Goal: Navigation & Orientation: Find specific page/section

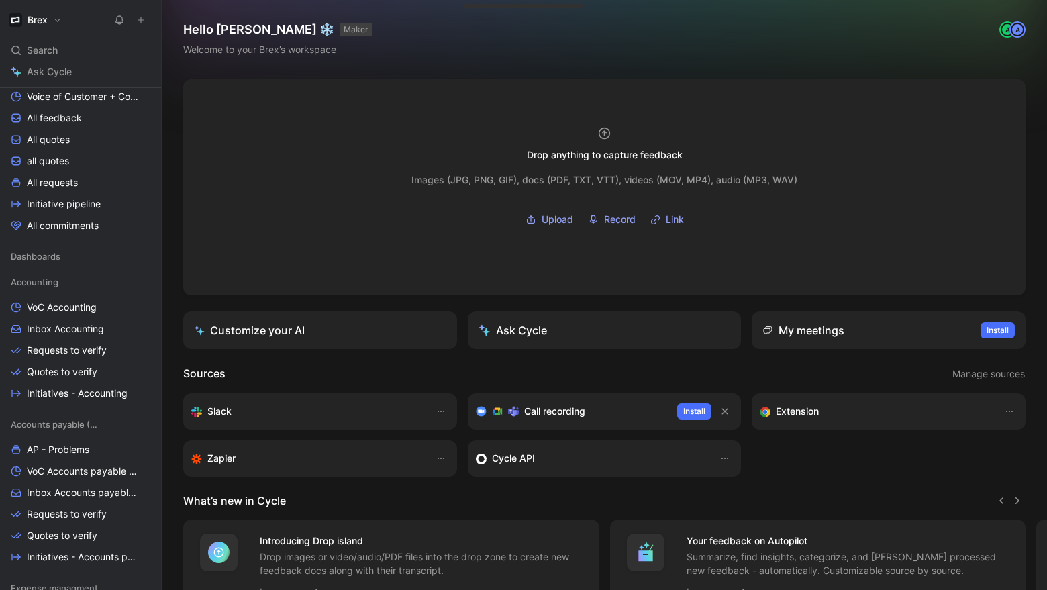
scroll to position [250, 0]
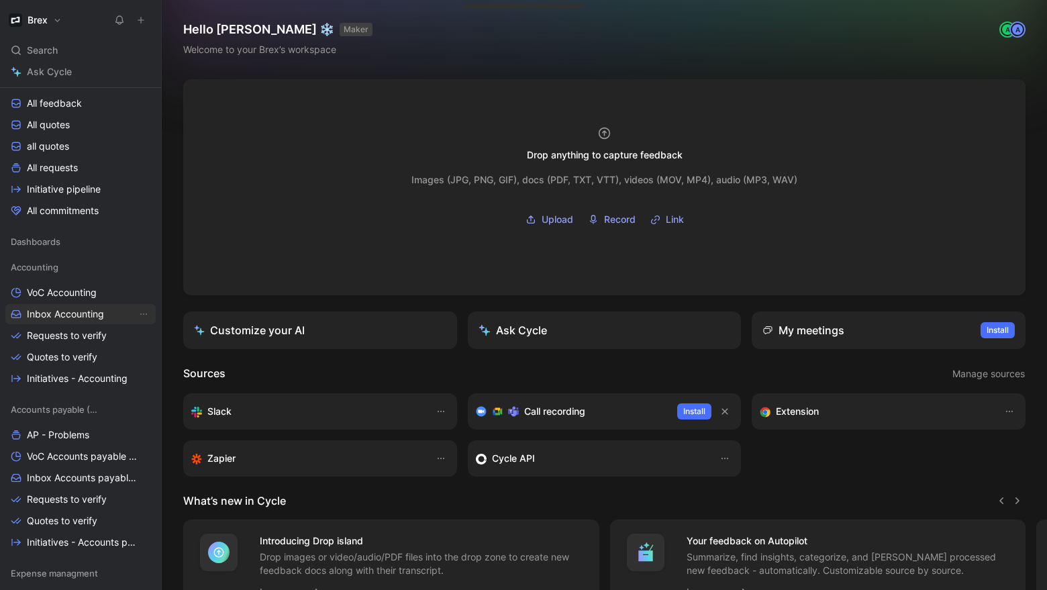
click at [87, 309] on span "Inbox Accounting" at bounding box center [65, 313] width 77 height 13
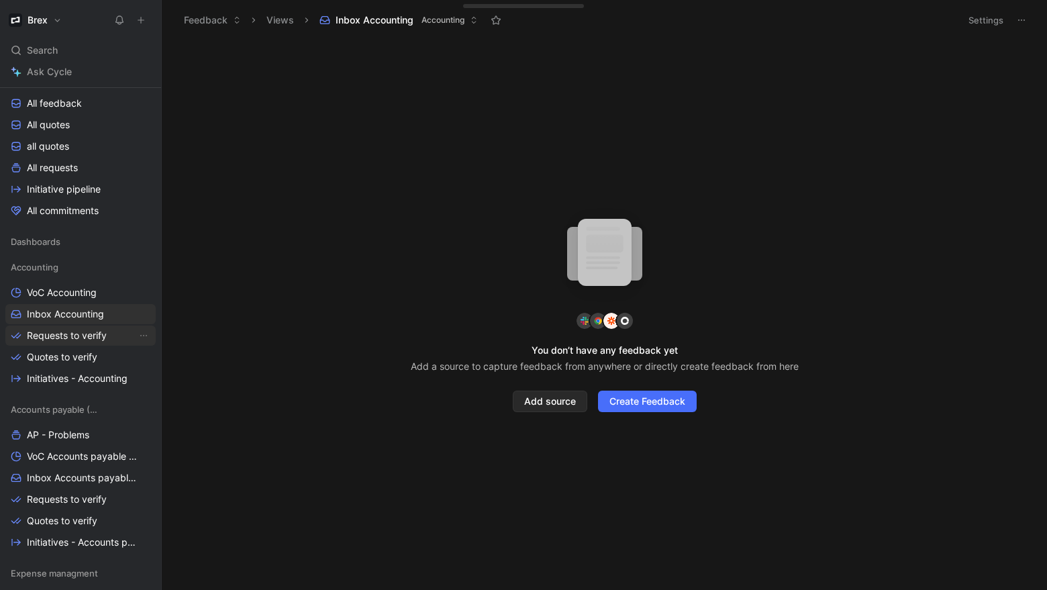
click at [91, 331] on span "Requests to verify" at bounding box center [67, 335] width 80 height 13
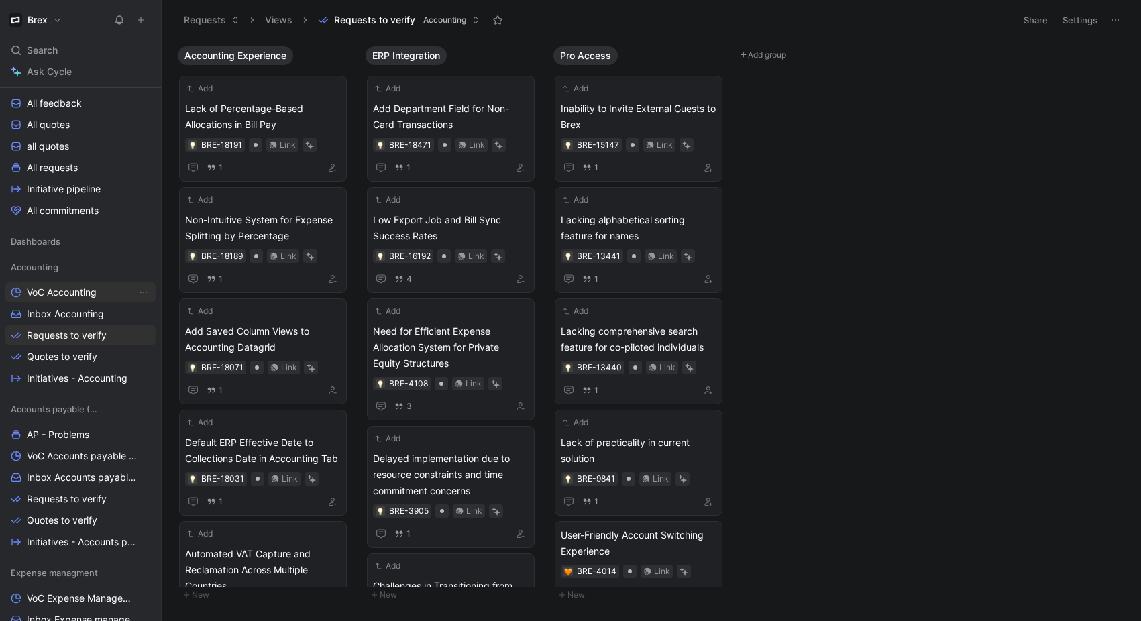
click at [68, 299] on link "VoC Accounting" at bounding box center [80, 292] width 150 height 20
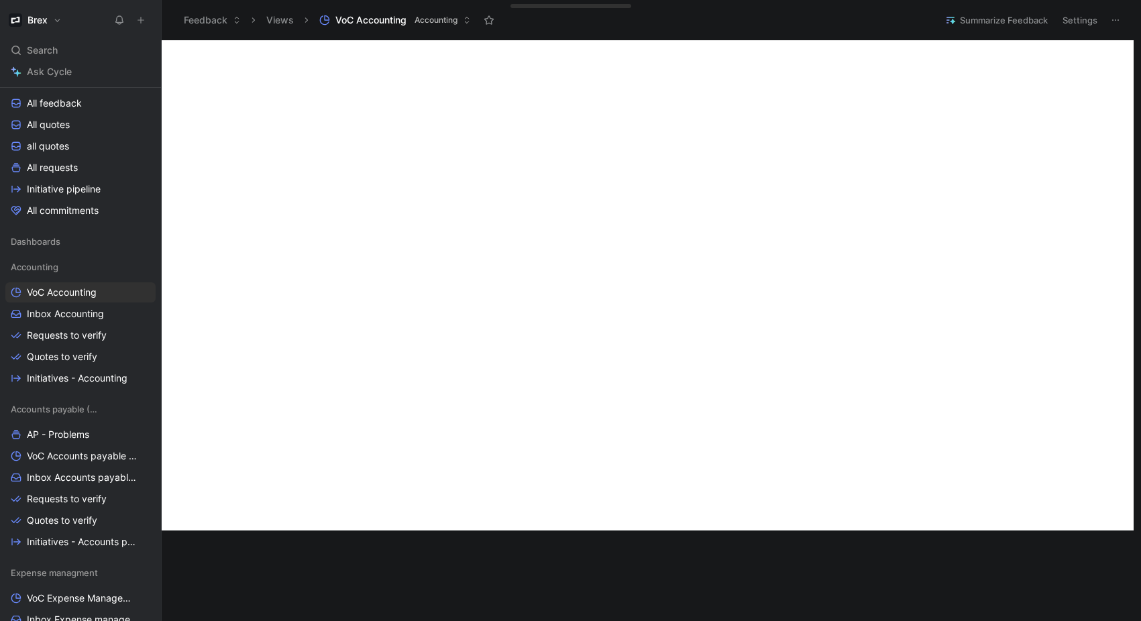
scroll to position [29, 0]
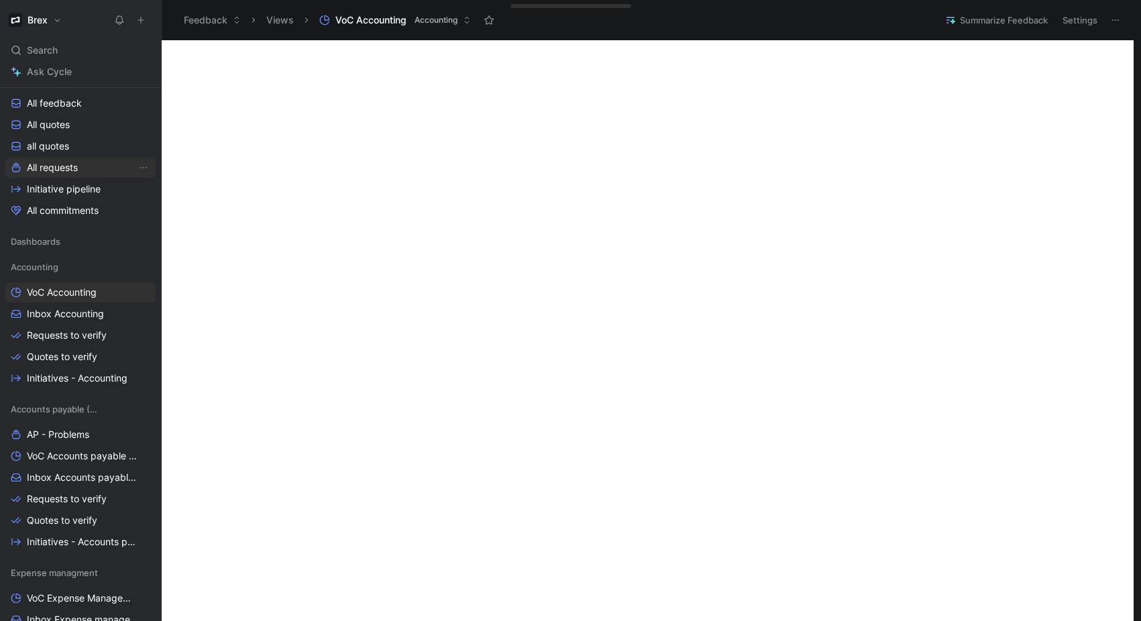
click at [60, 171] on span "All requests" at bounding box center [52, 167] width 51 height 13
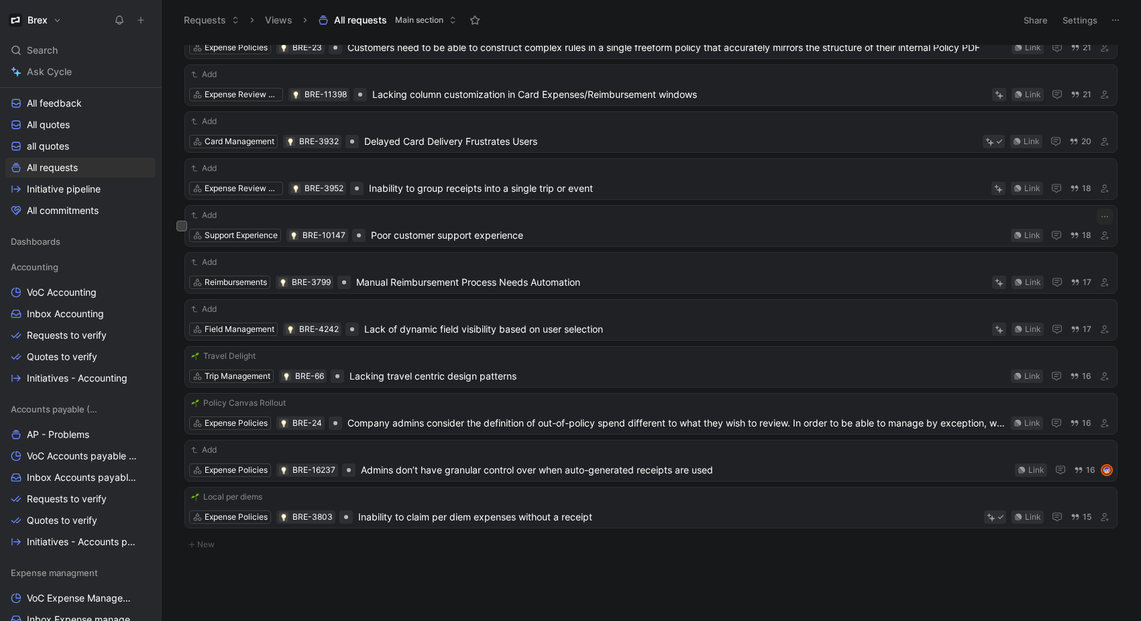
scroll to position [92, 0]
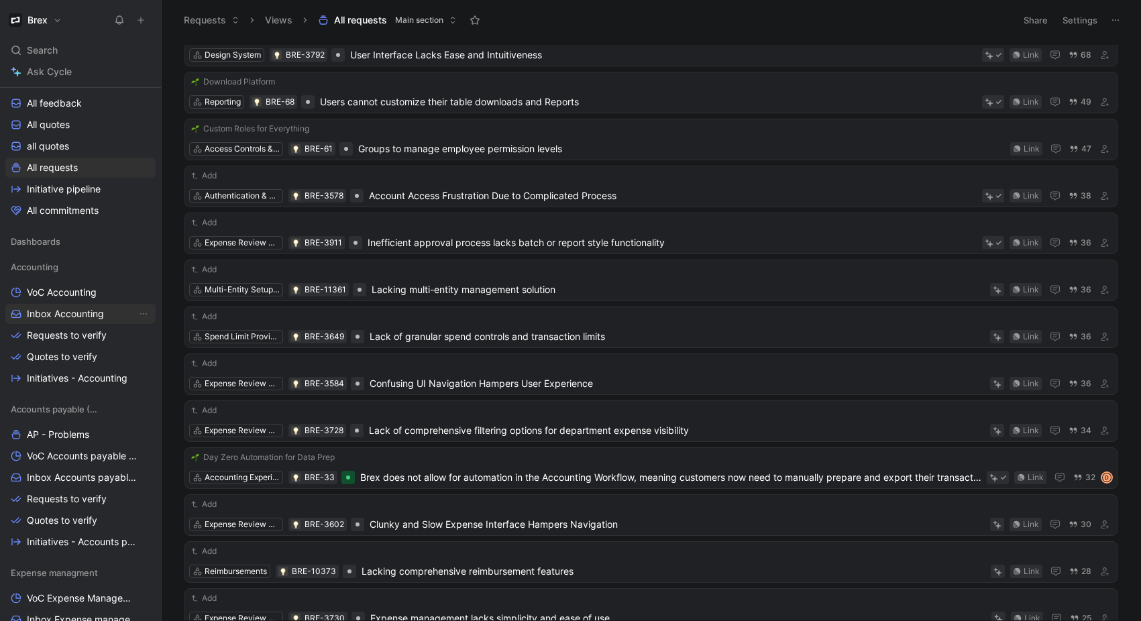
click at [70, 315] on span "Inbox Accounting" at bounding box center [65, 313] width 77 height 13
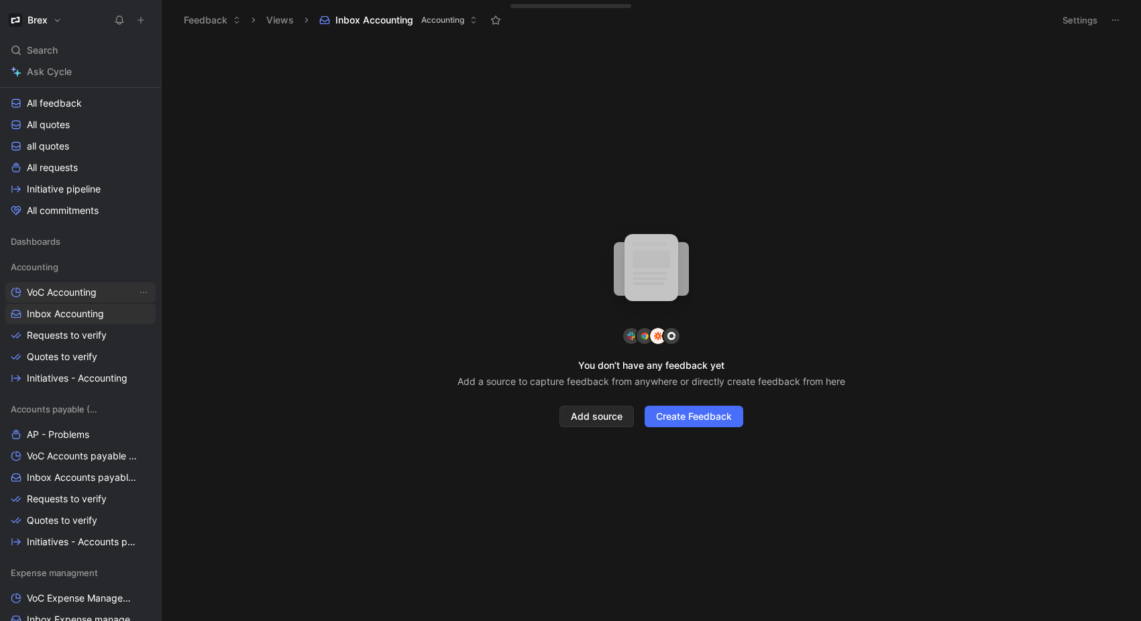
click at [72, 292] on span "VoC Accounting" at bounding box center [62, 292] width 70 height 13
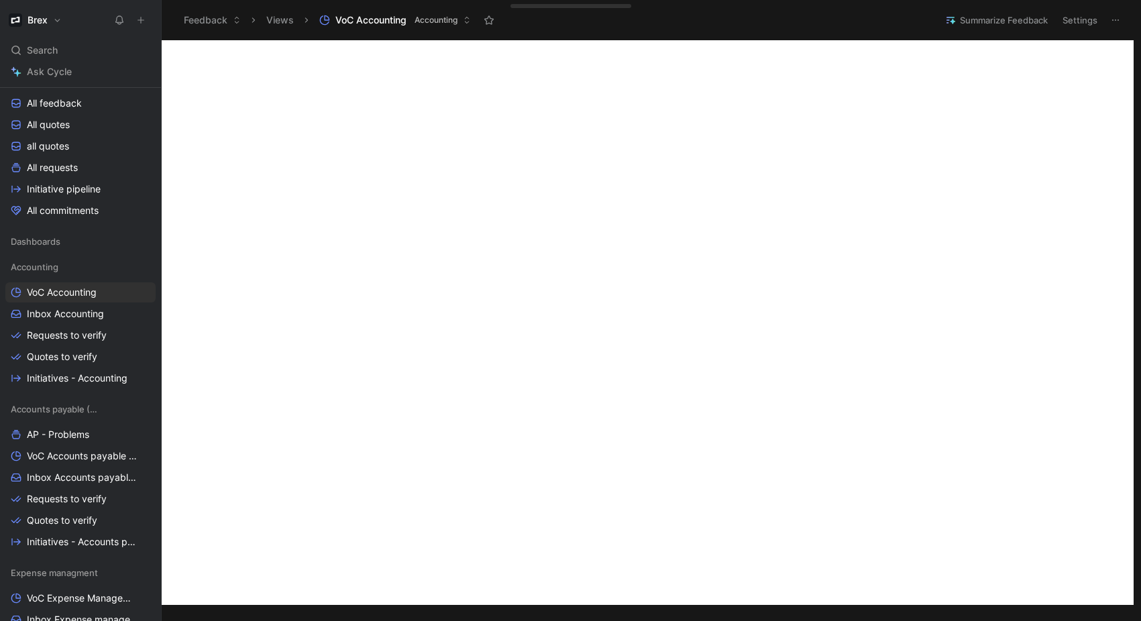
scroll to position [443, 0]
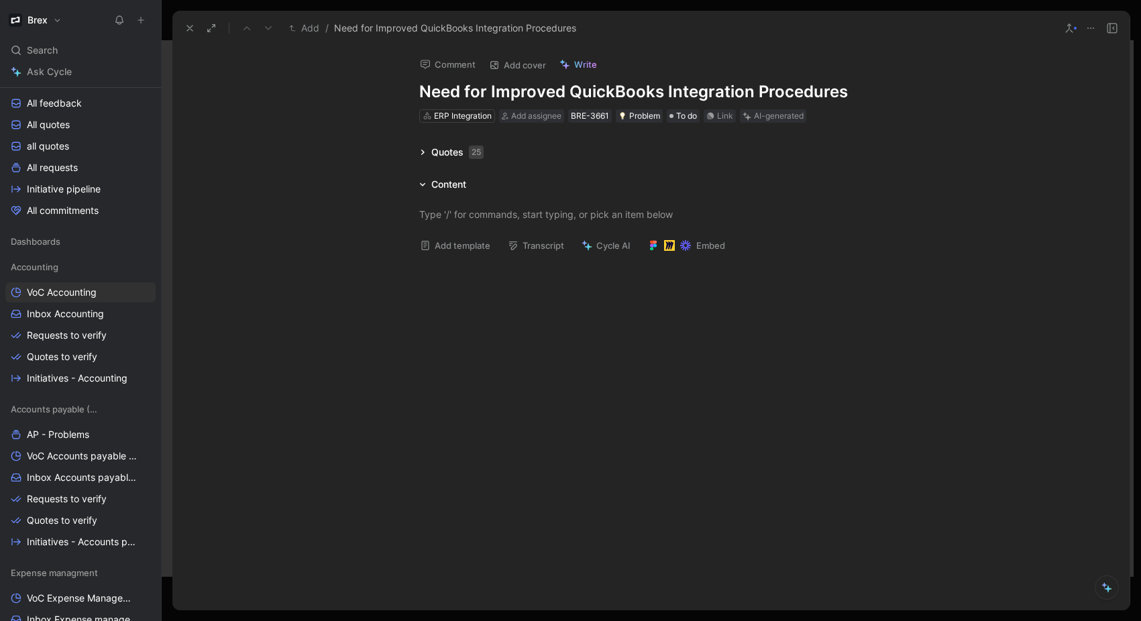
click at [427, 150] on div "Quotes 25" at bounding box center [451, 152] width 75 height 16
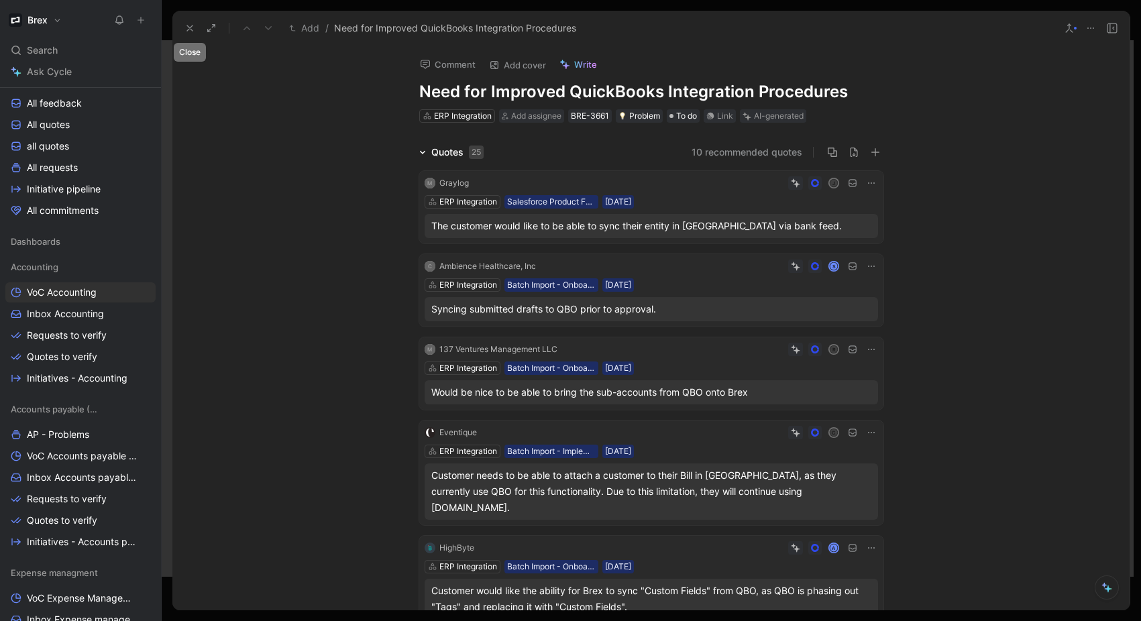
click at [194, 25] on icon at bounding box center [190, 28] width 11 height 11
click at [191, 30] on use at bounding box center [189, 27] width 5 height 5
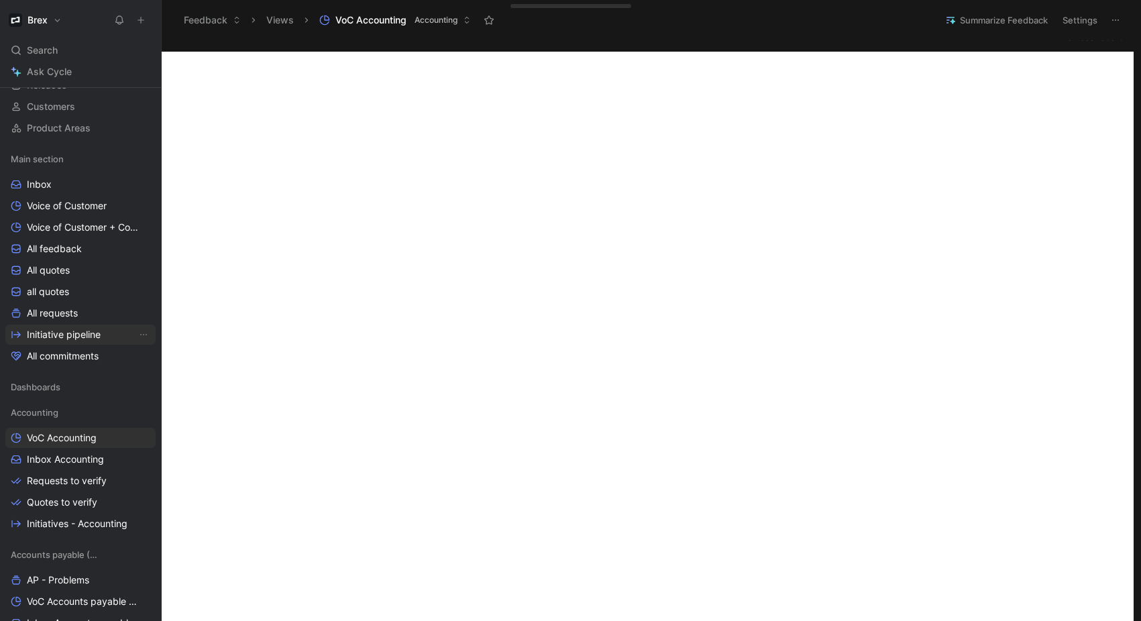
scroll to position [103, 0]
click at [84, 315] on link "All requests" at bounding box center [80, 314] width 150 height 20
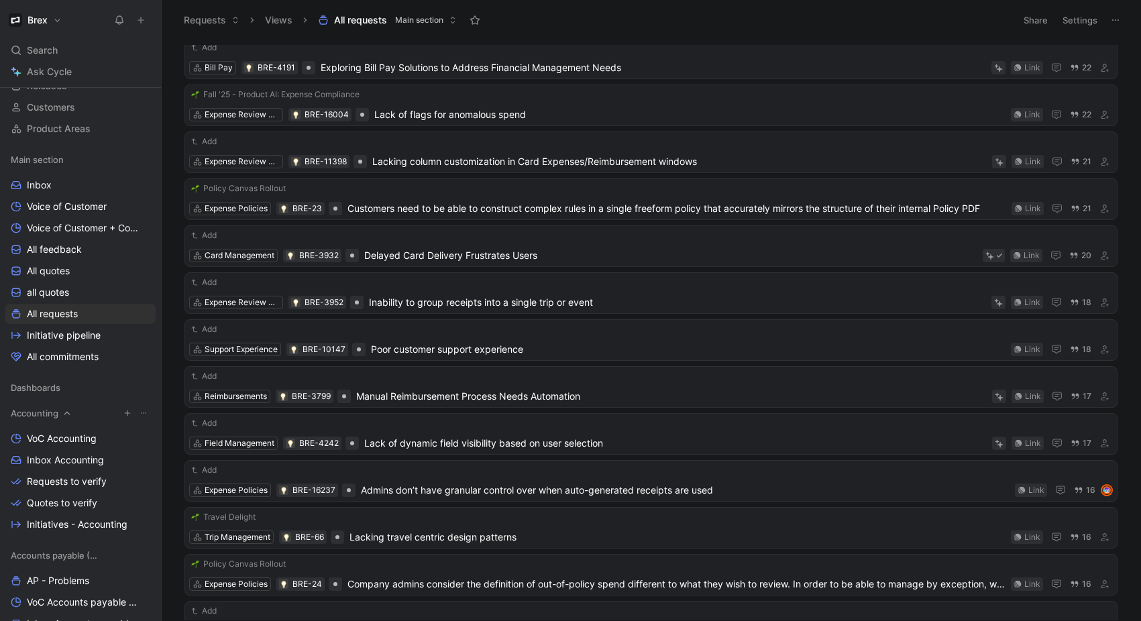
scroll to position [857, 0]
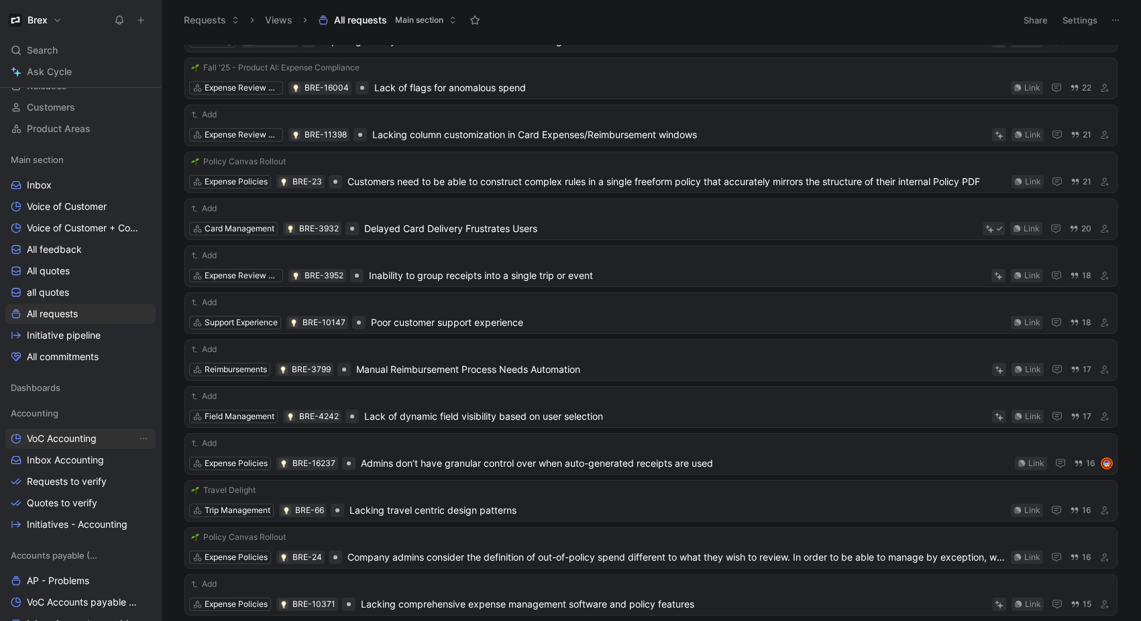
click at [62, 436] on span "VoC Accounting" at bounding box center [62, 438] width 70 height 13
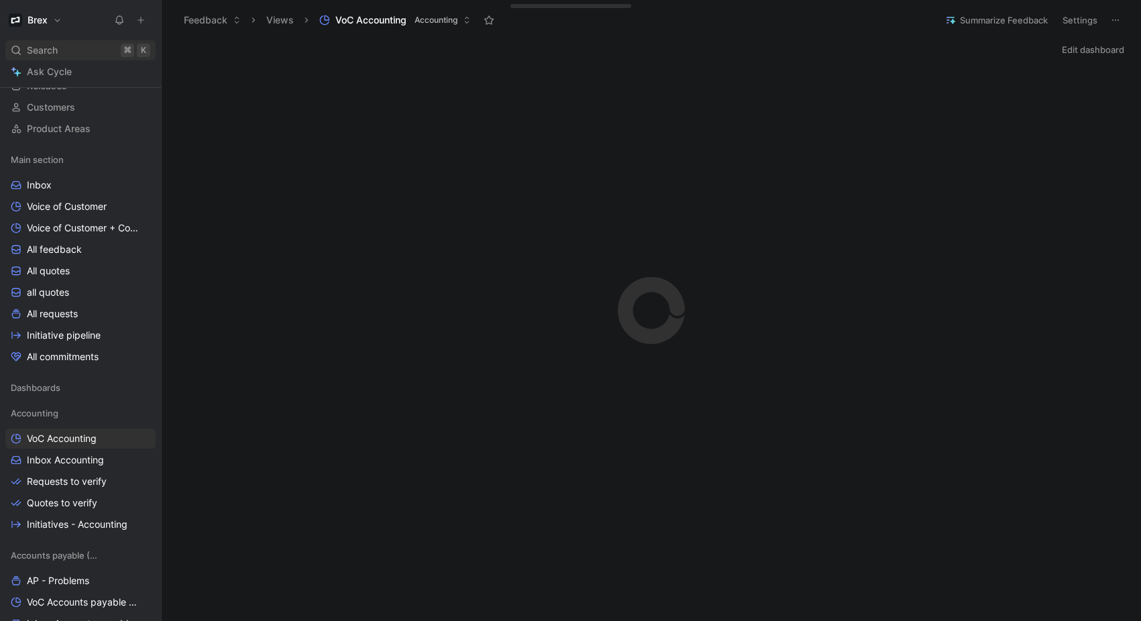
click at [48, 46] on span "Search" at bounding box center [42, 50] width 31 height 16
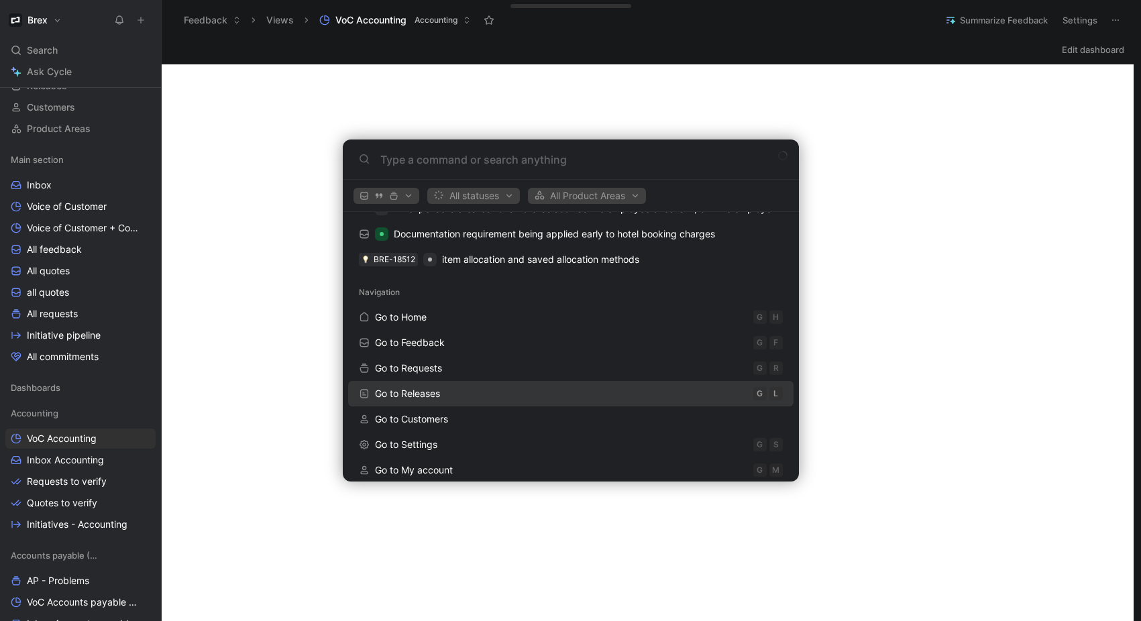
scroll to position [94, 0]
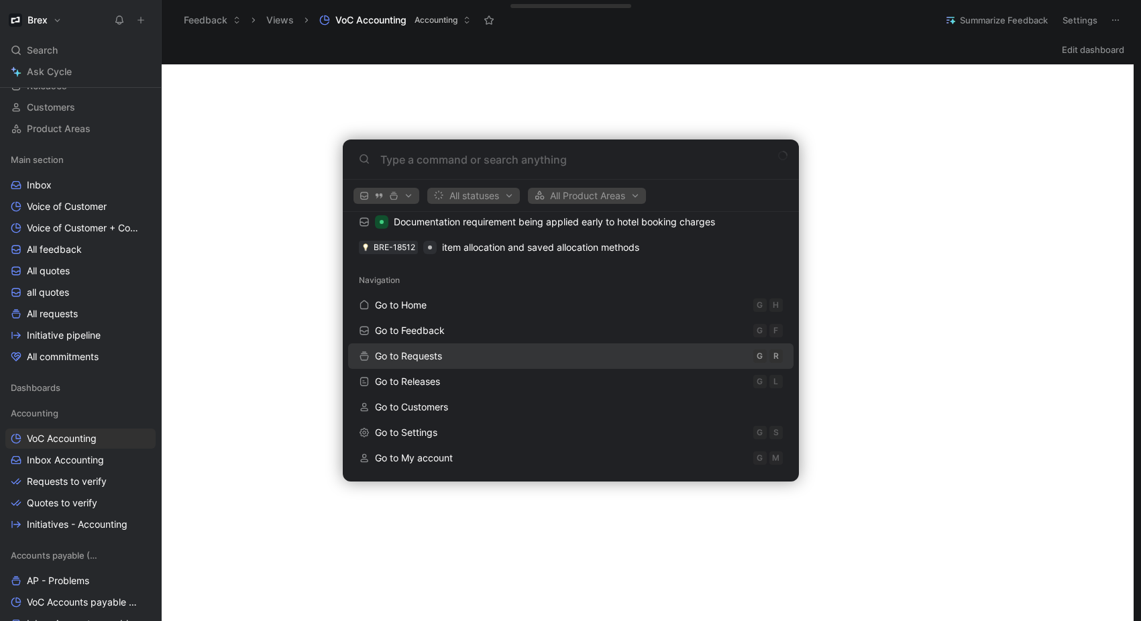
click at [439, 362] on span "Go to Requests" at bounding box center [408, 356] width 67 height 16
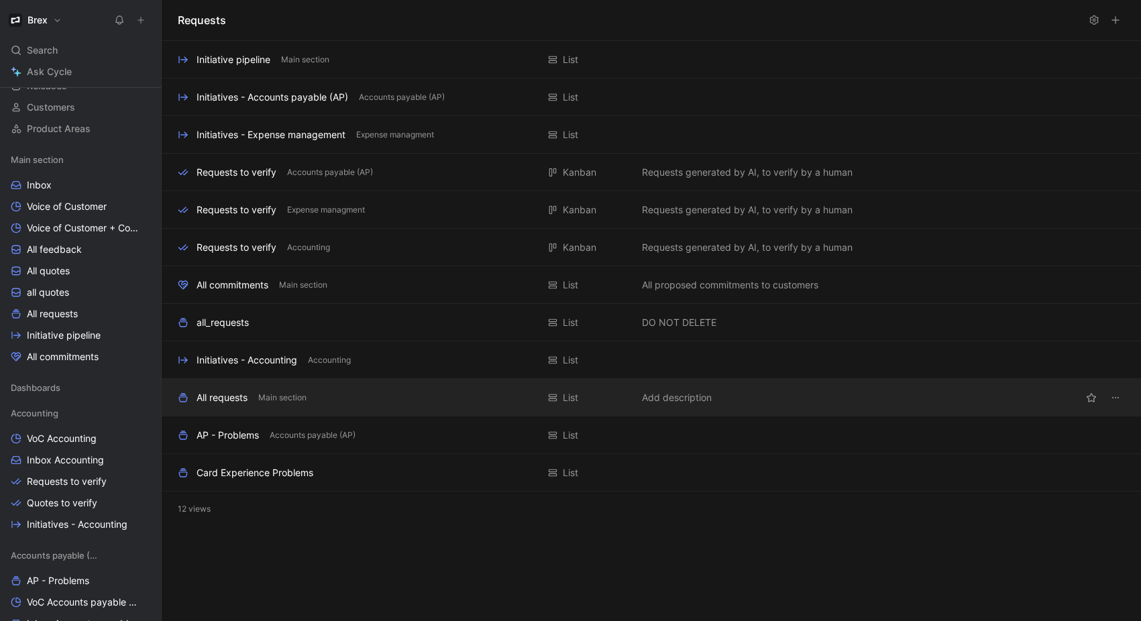
click at [233, 403] on div "All requests" at bounding box center [222, 398] width 51 height 16
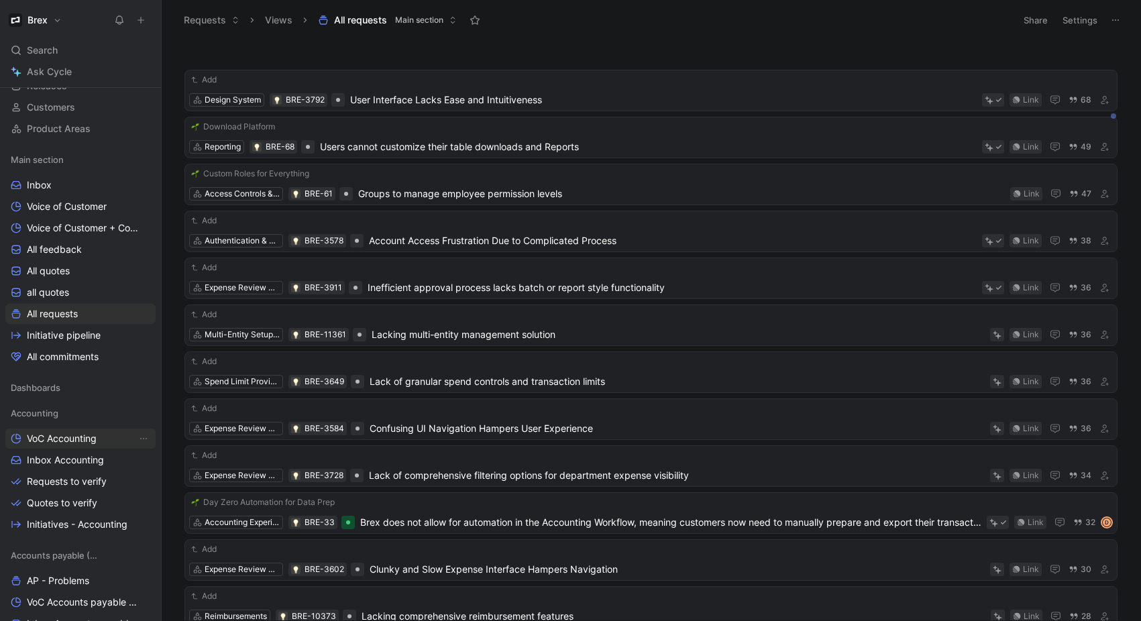
click at [79, 439] on span "VoC Accounting" at bounding box center [62, 438] width 70 height 13
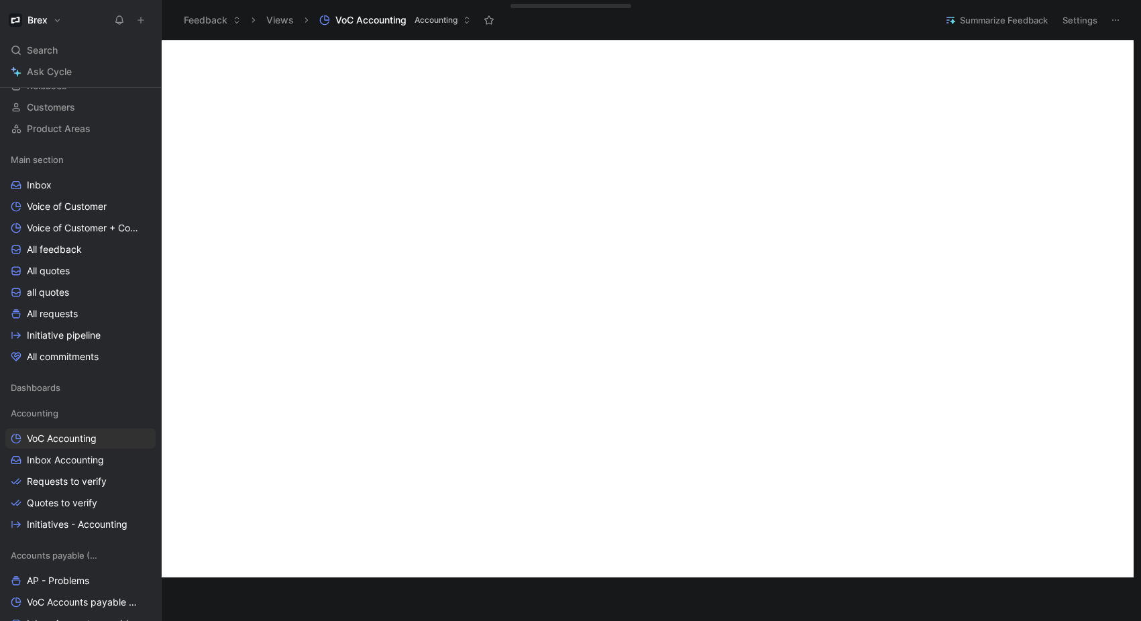
scroll to position [278, 0]
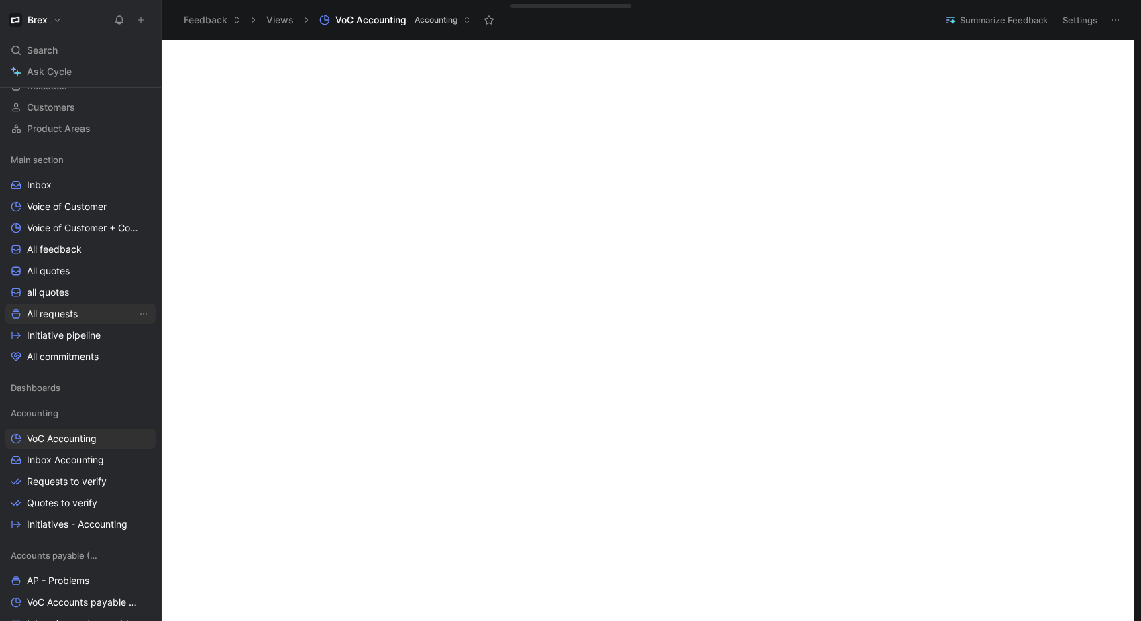
click at [69, 317] on span "All requests" at bounding box center [52, 313] width 51 height 13
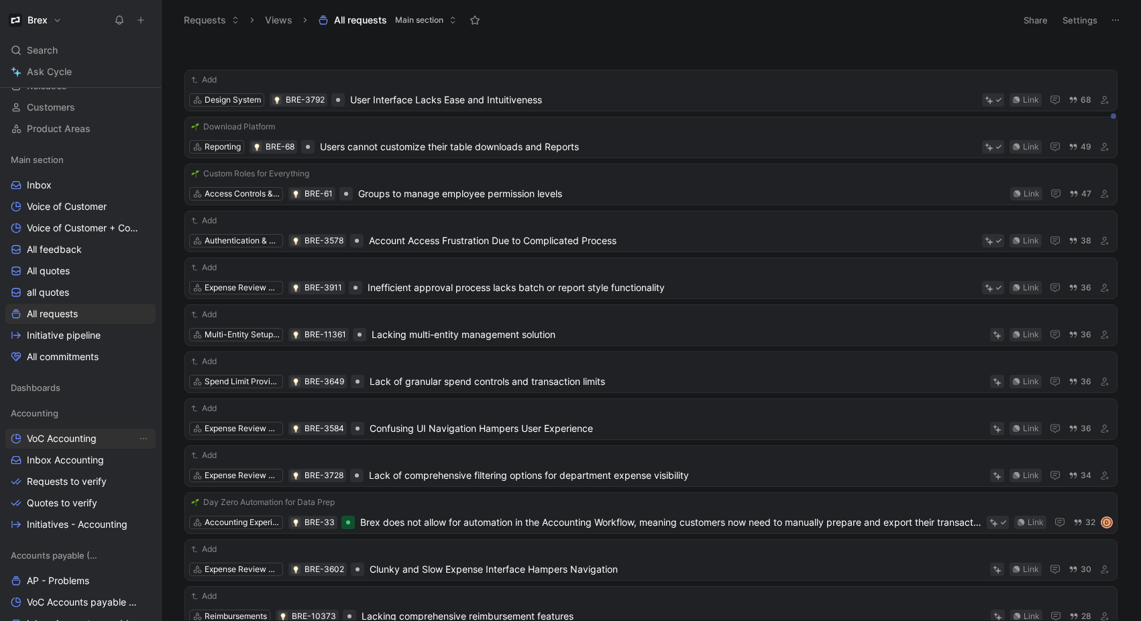
click at [91, 439] on span "VoC Accounting" at bounding box center [62, 438] width 70 height 13
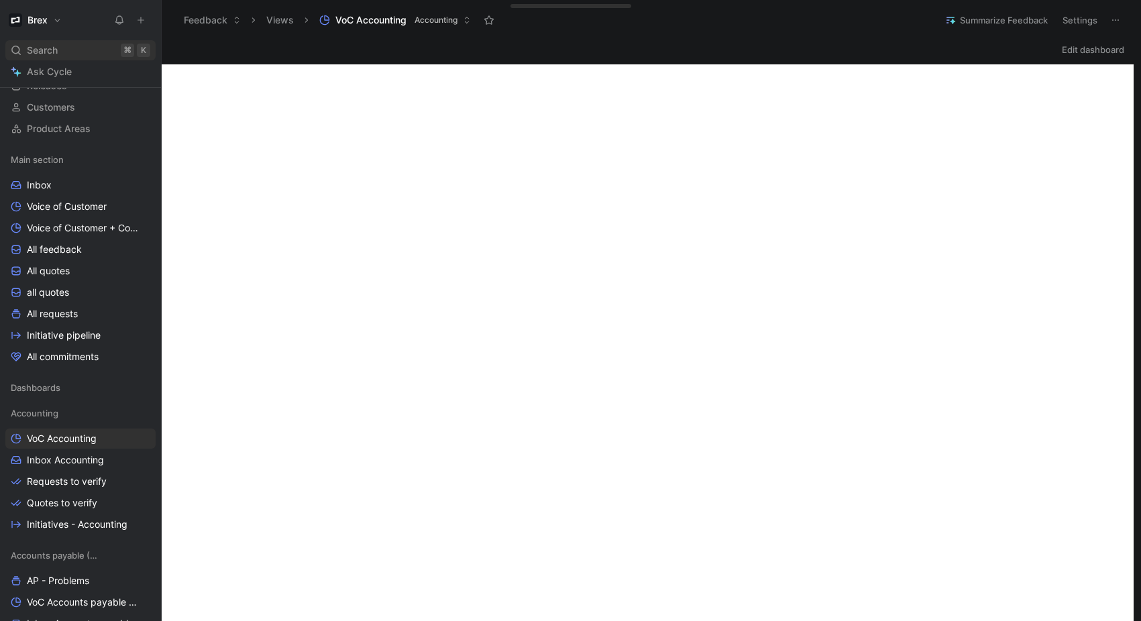
click at [85, 49] on div "Search ⌘ K" at bounding box center [80, 50] width 150 height 20
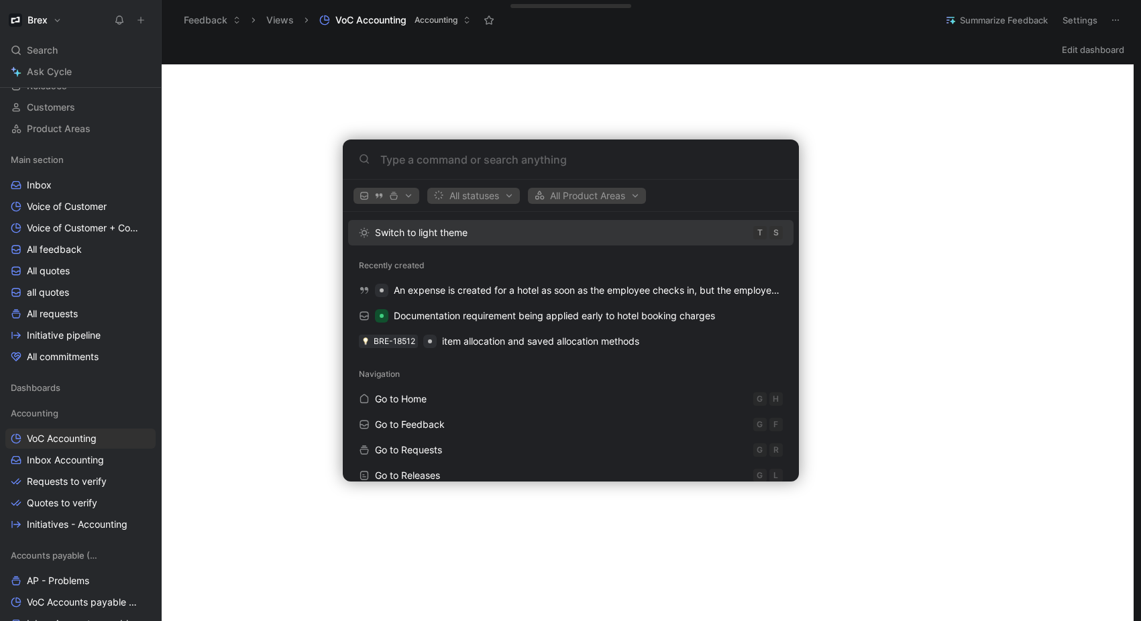
click at [83, 74] on body "Brex Search ⌘ K Ask Cycle Workspace Home G then H Feedback G then F Requests G …" at bounding box center [570, 310] width 1141 height 621
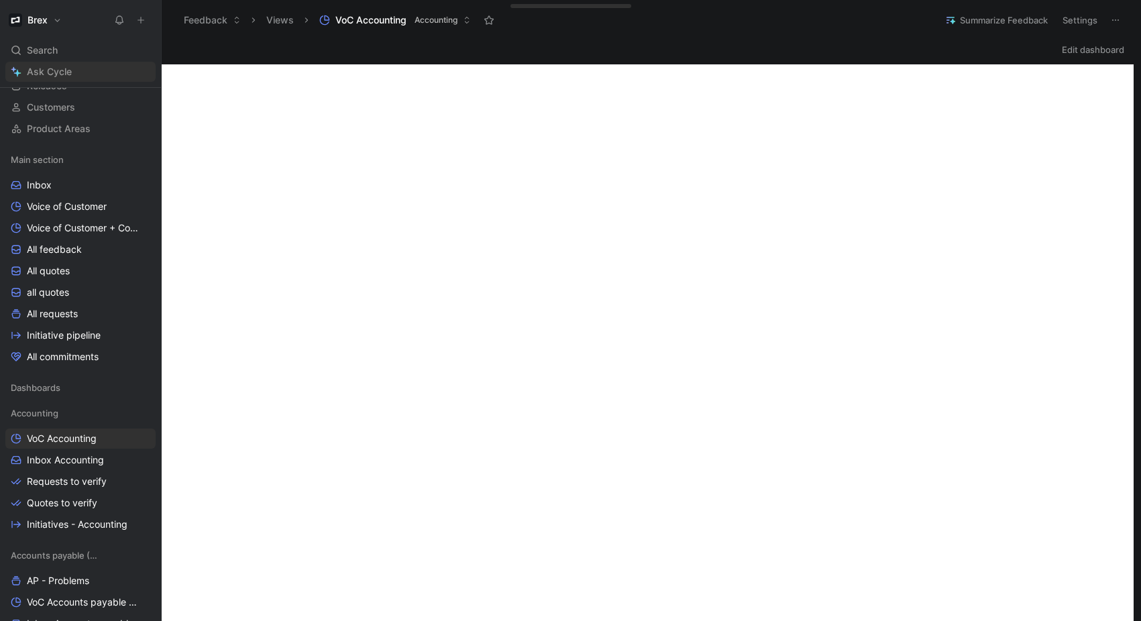
click at [73, 65] on link "Ask Cycle" at bounding box center [80, 72] width 150 height 20
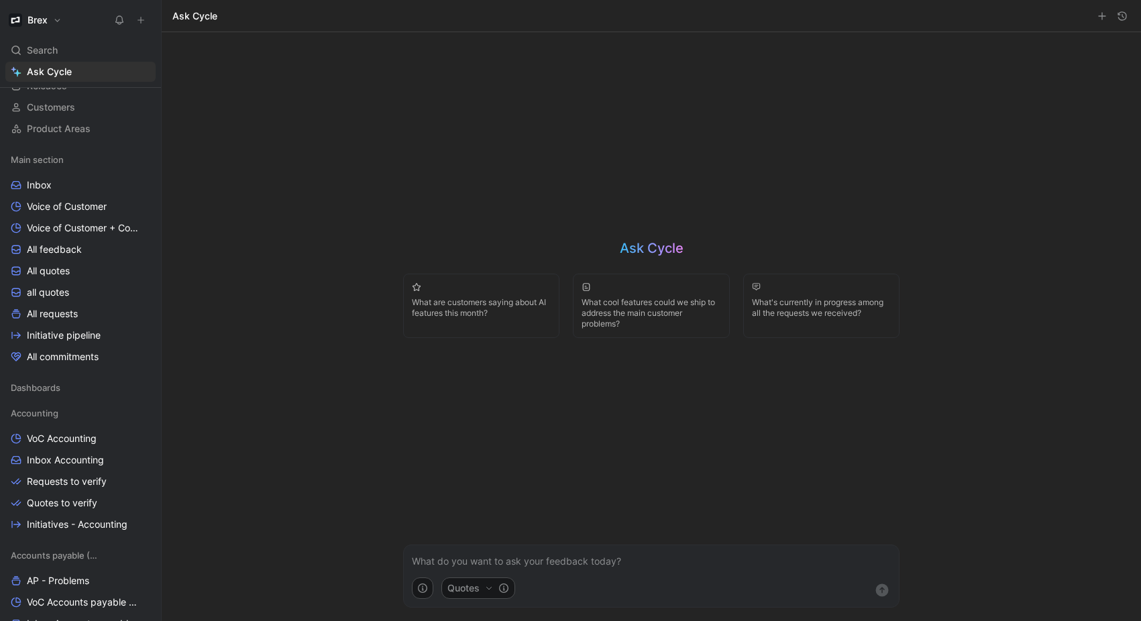
click at [597, 562] on p at bounding box center [651, 562] width 479 height 16
click at [484, 582] on button "Quotes" at bounding box center [478, 588] width 74 height 21
click at [499, 555] on div "Requests" at bounding box center [481, 550] width 57 height 16
click at [590, 552] on div "Soon" at bounding box center [588, 549] width 28 height 13
click at [398, 539] on html "Brex Search ⌘ K Ask Cycle Workspace Home G then H Feedback G then F Requests G …" at bounding box center [570, 310] width 1141 height 621
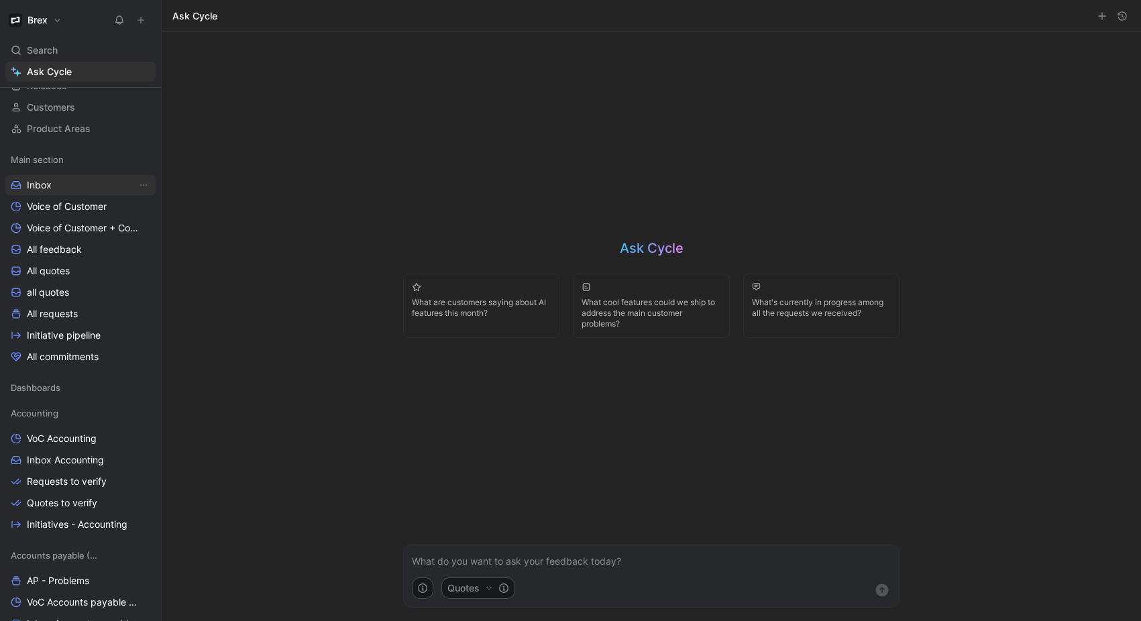
click at [33, 178] on span "Inbox" at bounding box center [39, 184] width 25 height 13
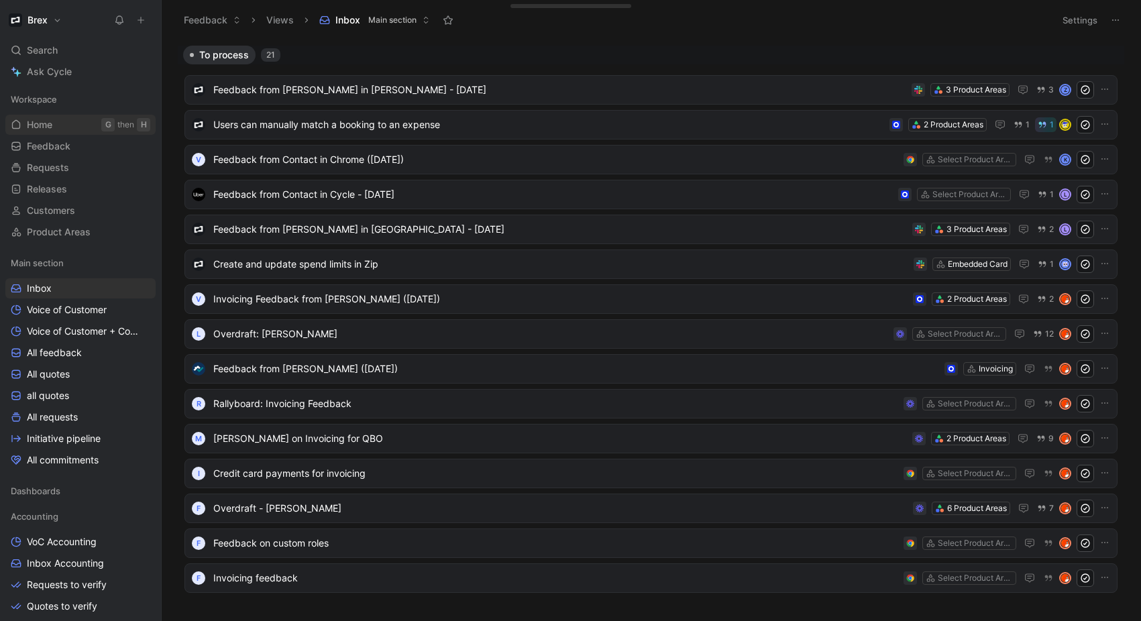
click at [56, 122] on link "Home G then H" at bounding box center [80, 125] width 150 height 20
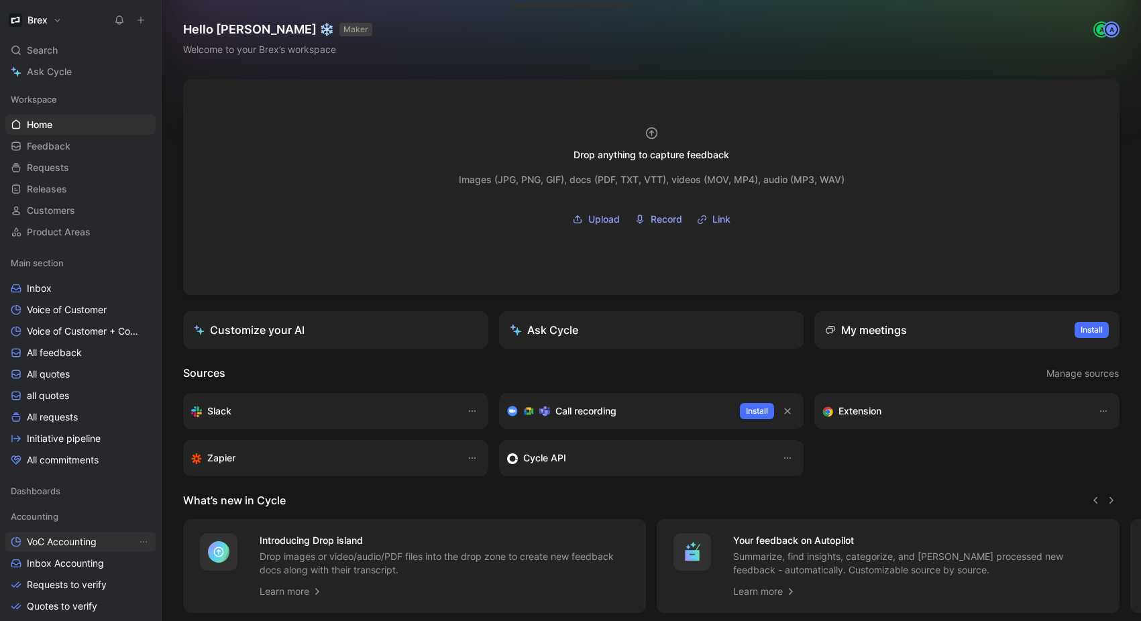
click at [95, 544] on span "VoC Accounting" at bounding box center [62, 541] width 70 height 13
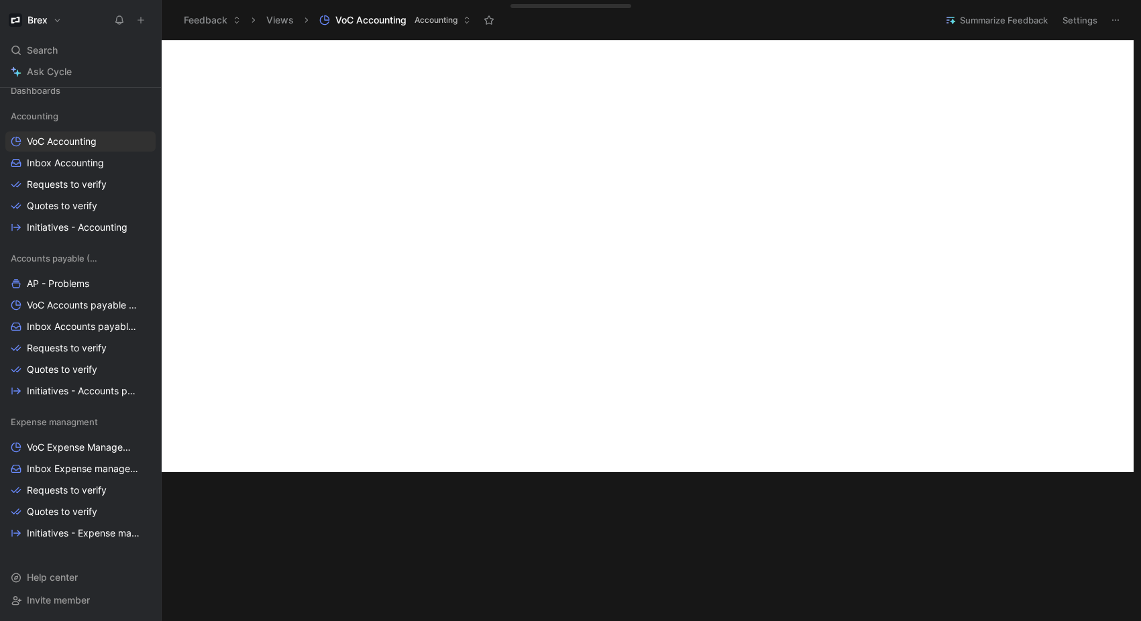
scroll to position [554, 0]
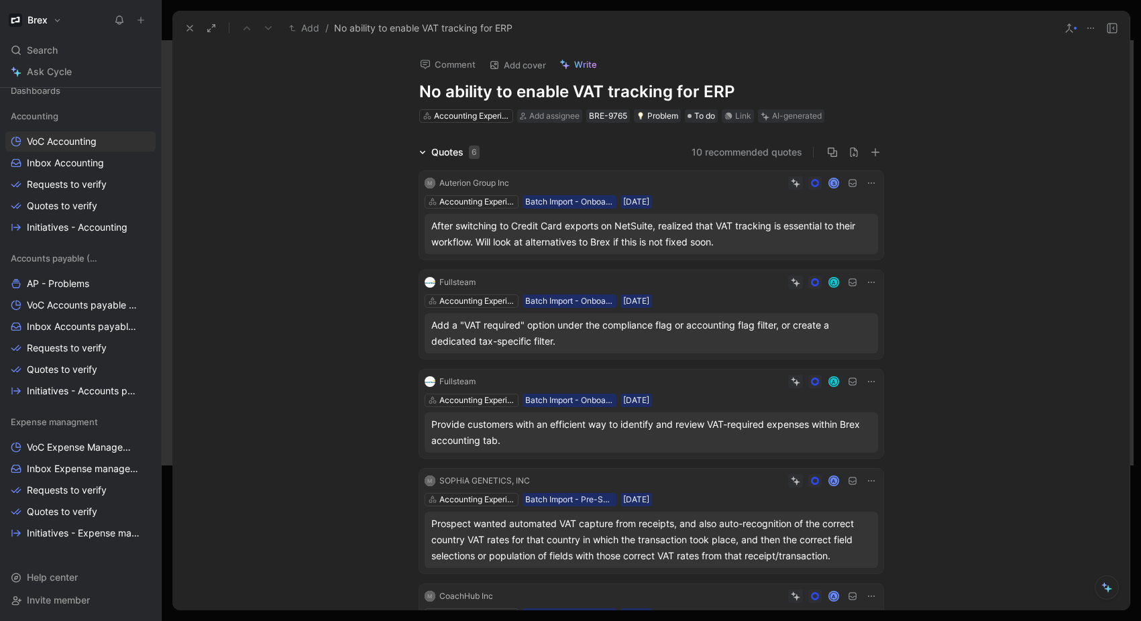
click at [190, 26] on icon at bounding box center [190, 28] width 11 height 11
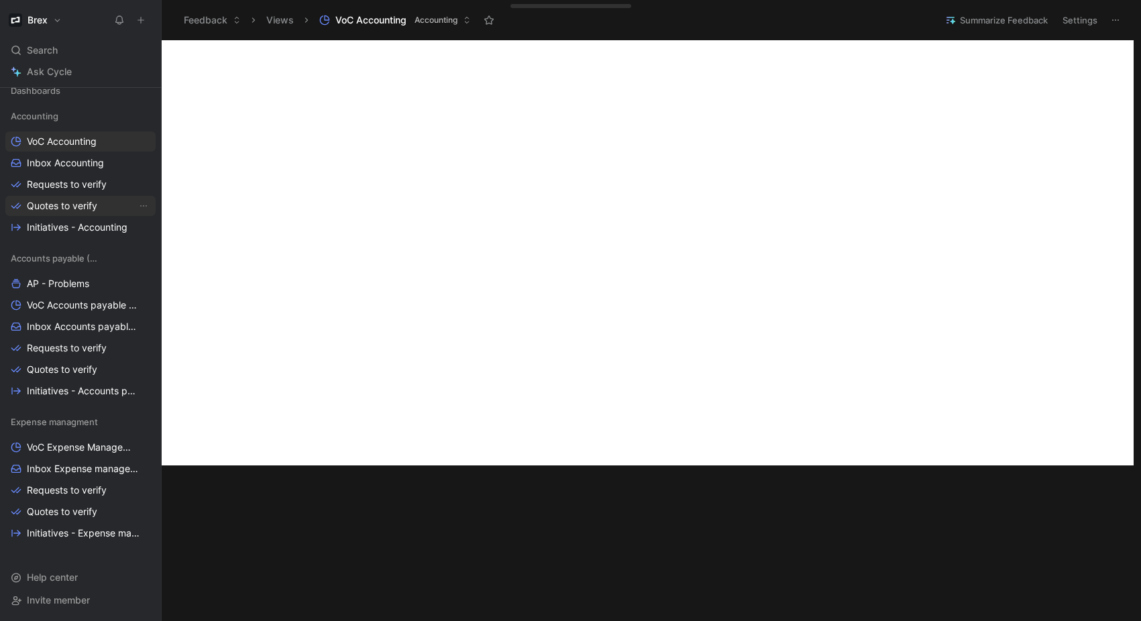
click at [70, 207] on span "Quotes to verify" at bounding box center [62, 205] width 70 height 13
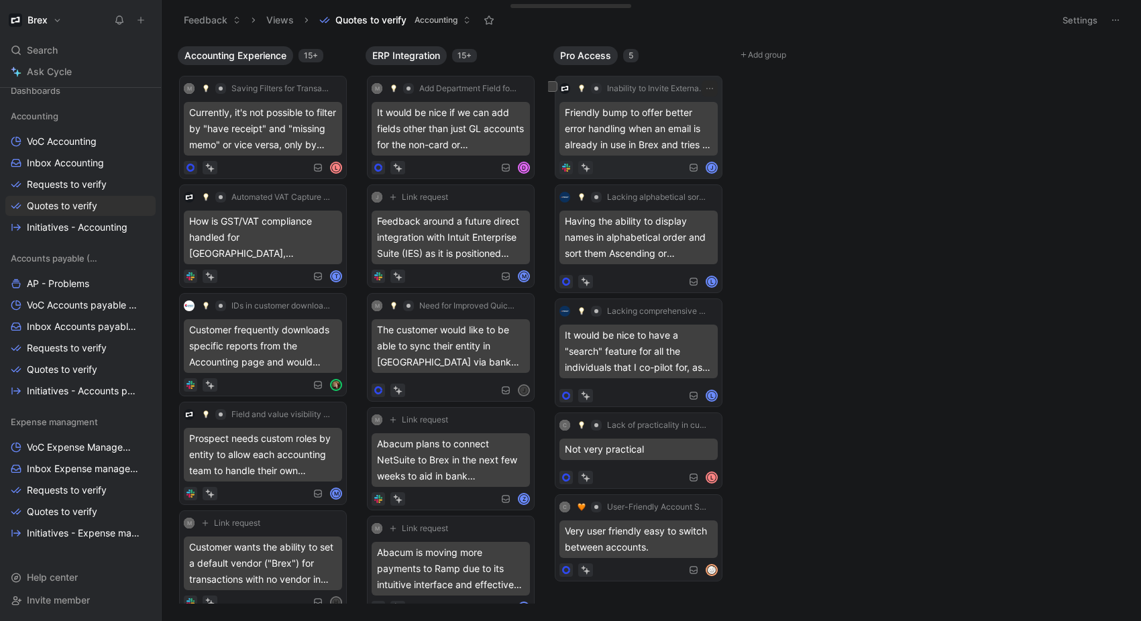
click at [658, 119] on div "Friendly bump to offer better error handling when an email is already in use in…" at bounding box center [639, 129] width 158 height 54
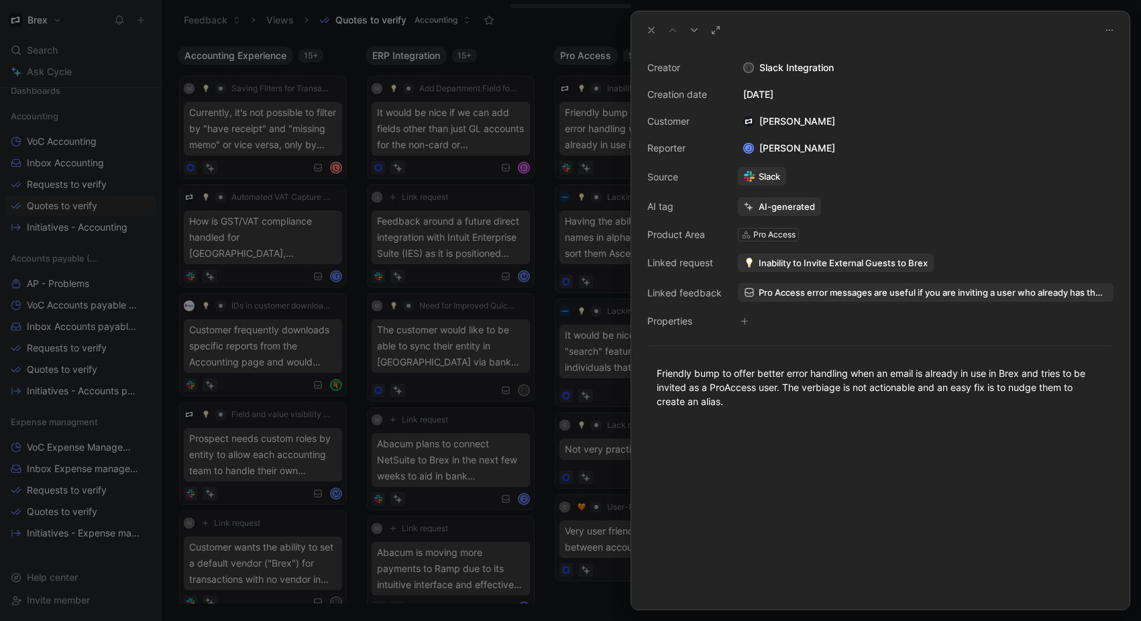
click at [646, 30] on icon at bounding box center [651, 30] width 11 height 11
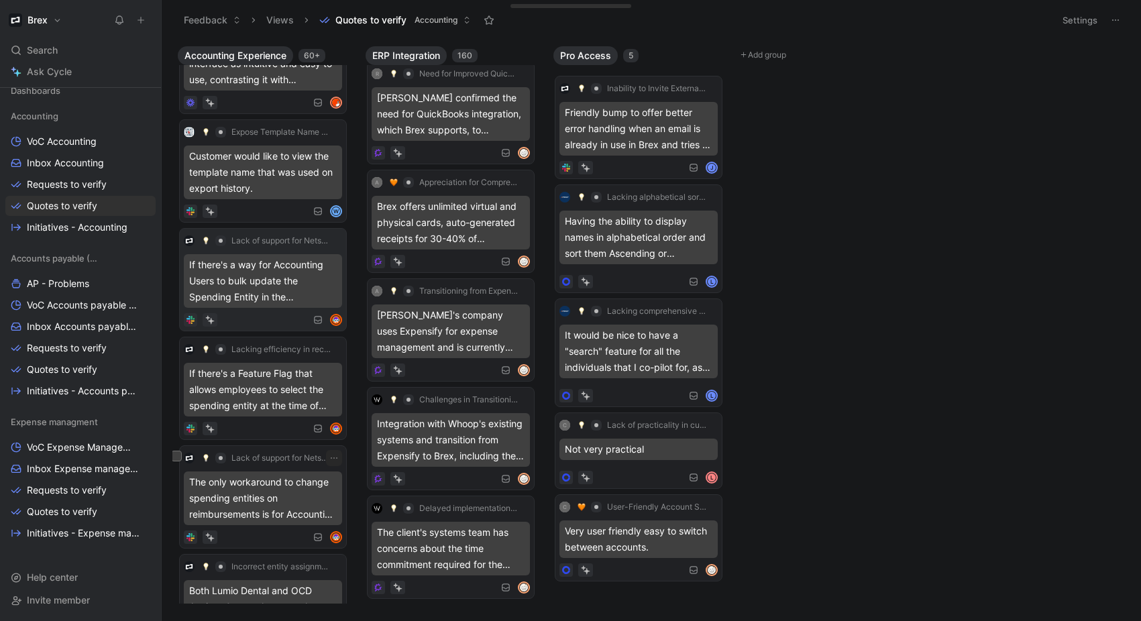
scroll to position [4475, 0]
